Goal: Information Seeking & Learning: Learn about a topic

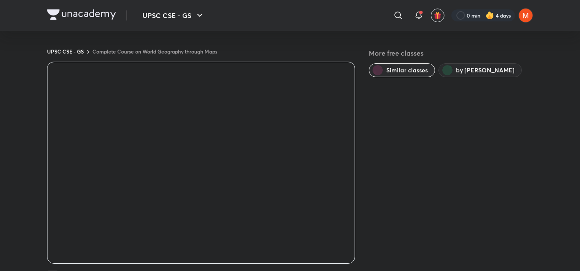
scroll to position [559, 0]
